Goal: Communication & Community: Answer question/provide support

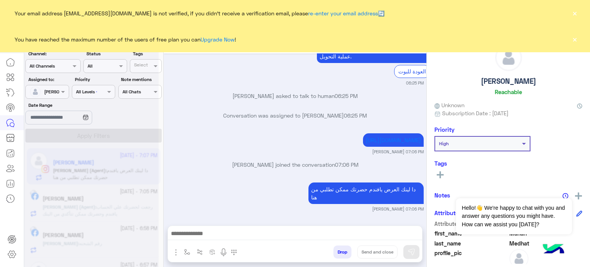
click at [167, 92] on p "[PERSON_NAME] asked to talk to human 06:25 PM" at bounding box center [295, 96] width 257 height 8
click at [196, 141] on div "[URL][DOMAIN_NAME] [PERSON_NAME] 07:06 PM" at bounding box center [295, 142] width 257 height 23
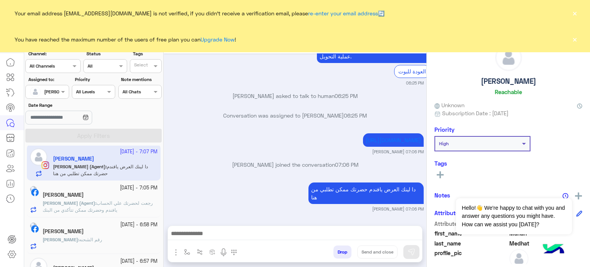
click at [196, 141] on div "[URL][DOMAIN_NAME] [PERSON_NAME] 07:06 PM" at bounding box center [295, 142] width 257 height 23
click at [264, 163] on p "[PERSON_NAME] joined the conversation 07:06 PM" at bounding box center [295, 165] width 257 height 8
